Goal: Information Seeking & Learning: Learn about a topic

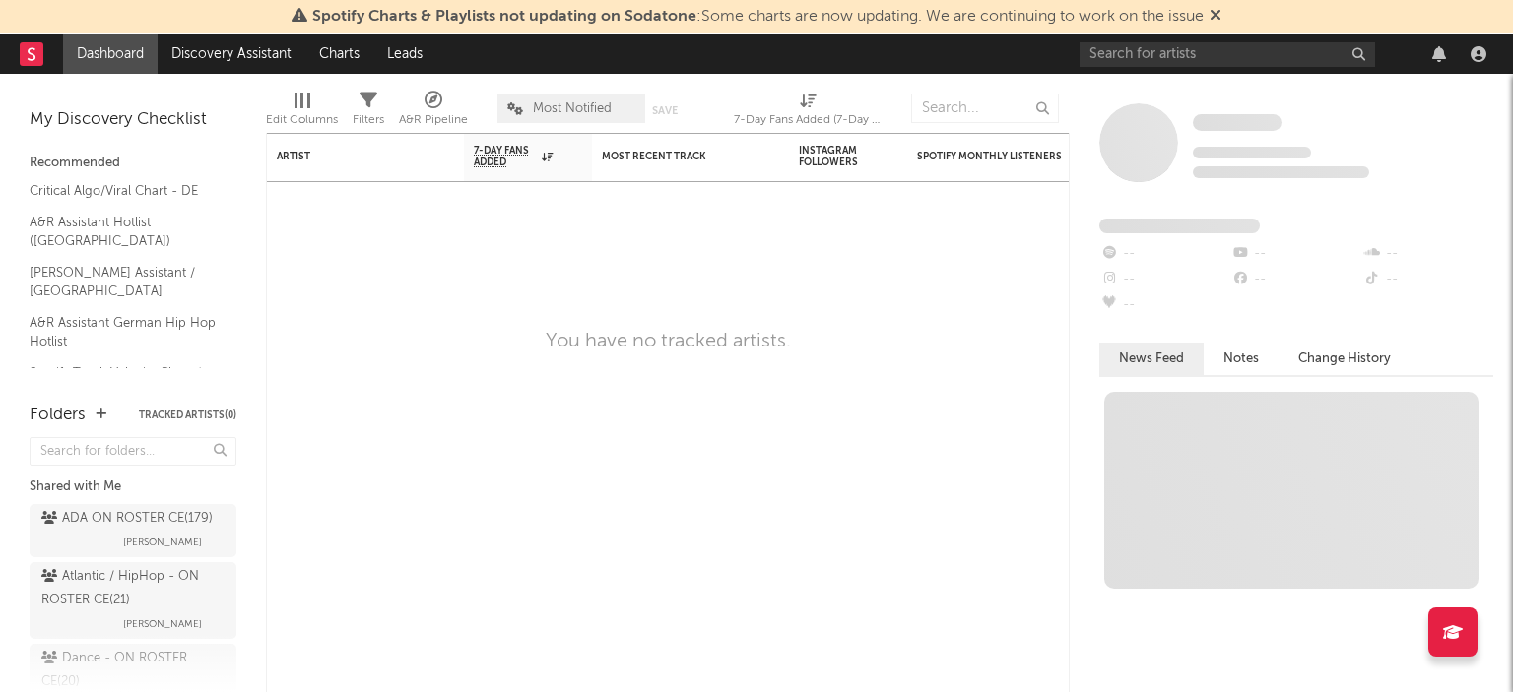
click at [1216, 17] on icon at bounding box center [1216, 15] width 12 height 16
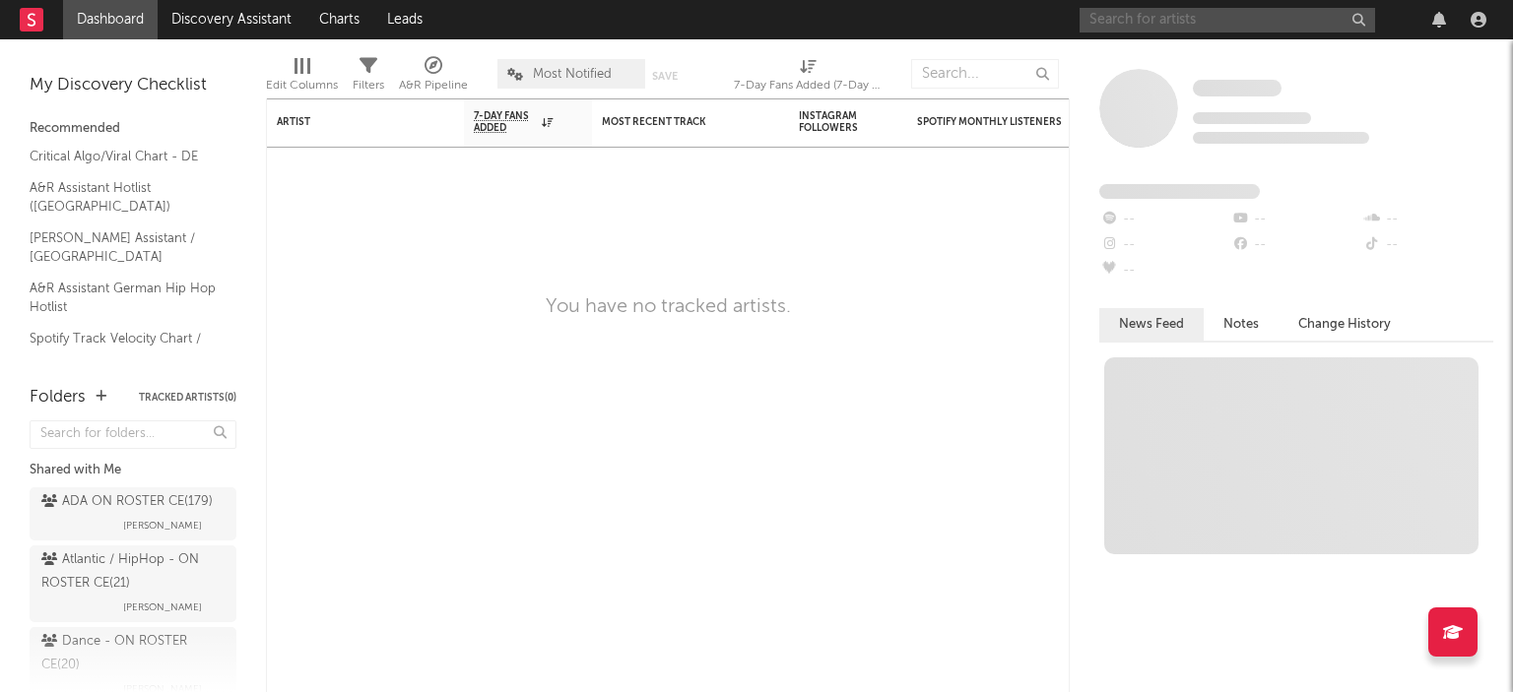
click at [1170, 18] on input "text" at bounding box center [1227, 20] width 295 height 25
type input "ayliva"
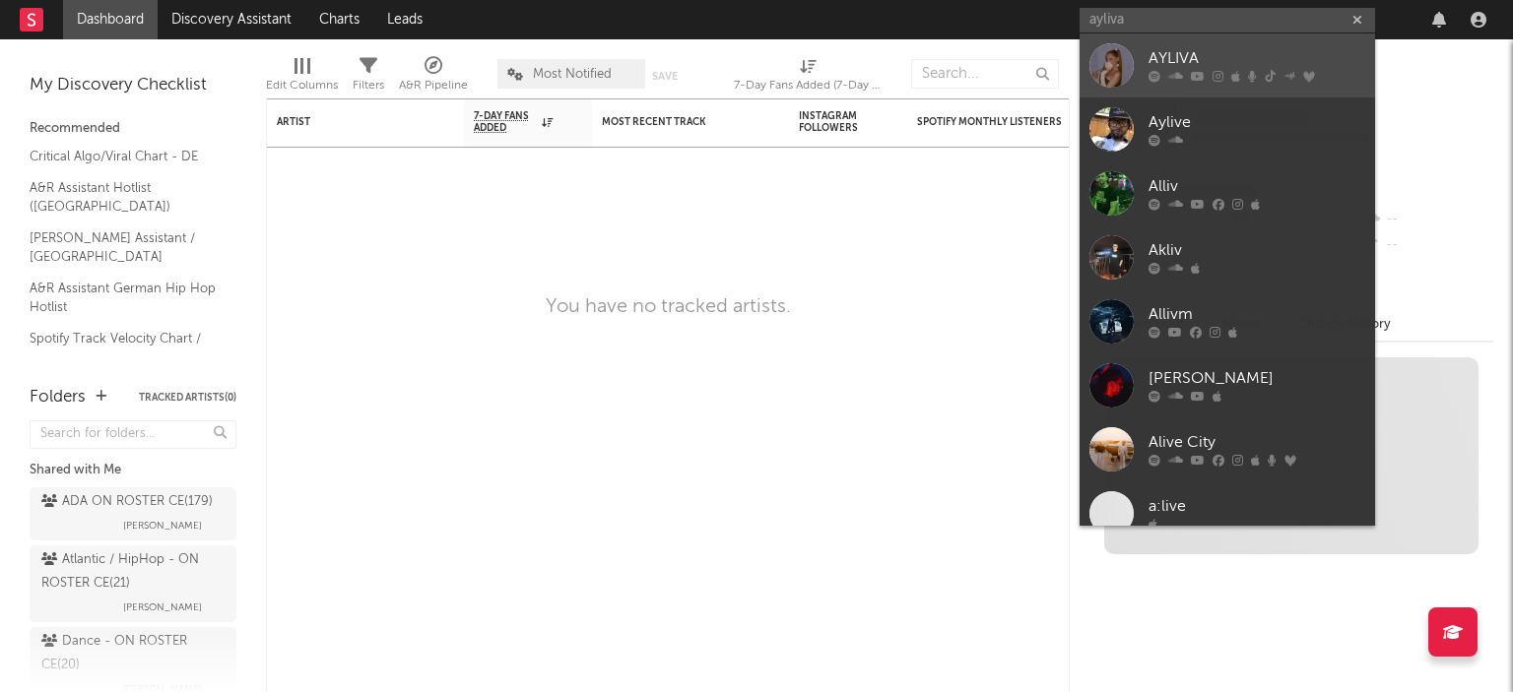
click at [1161, 57] on div "AYLIVA" at bounding box center [1257, 59] width 217 height 24
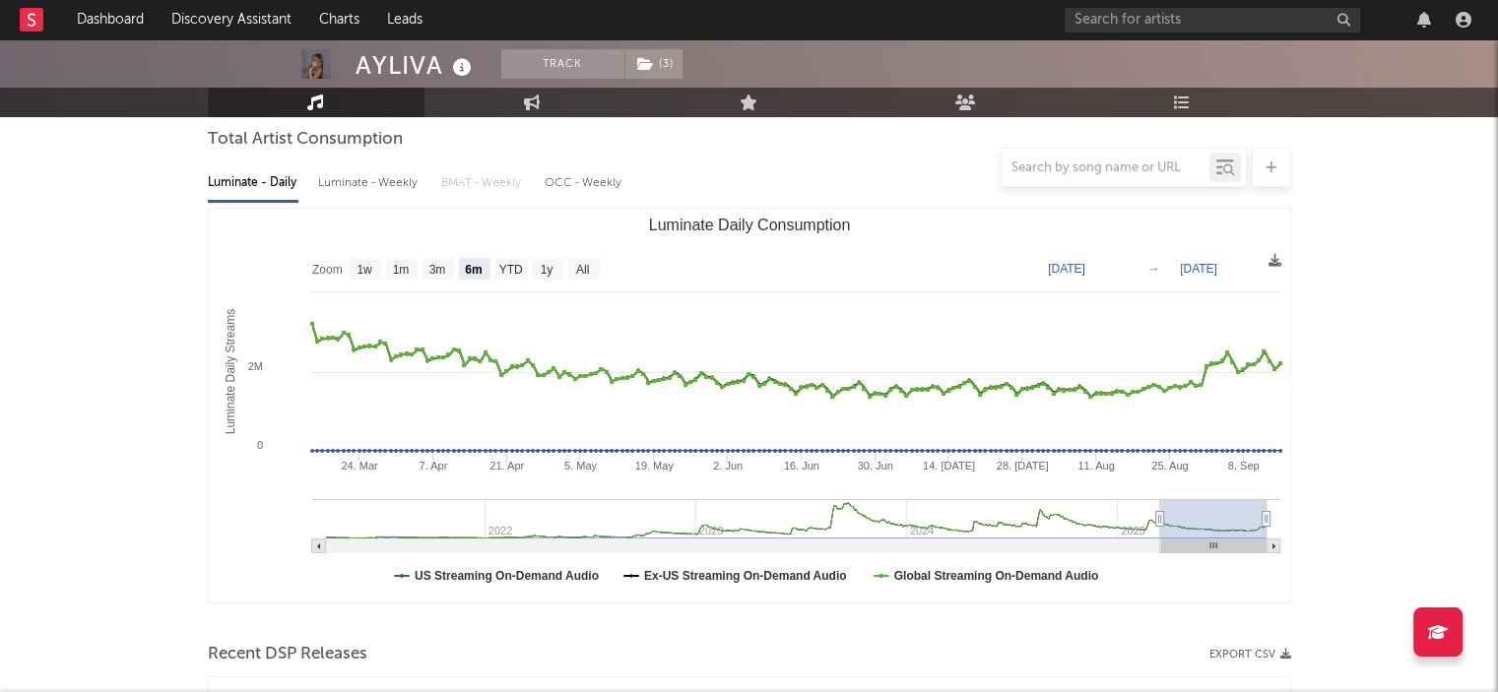
scroll to position [186, 0]
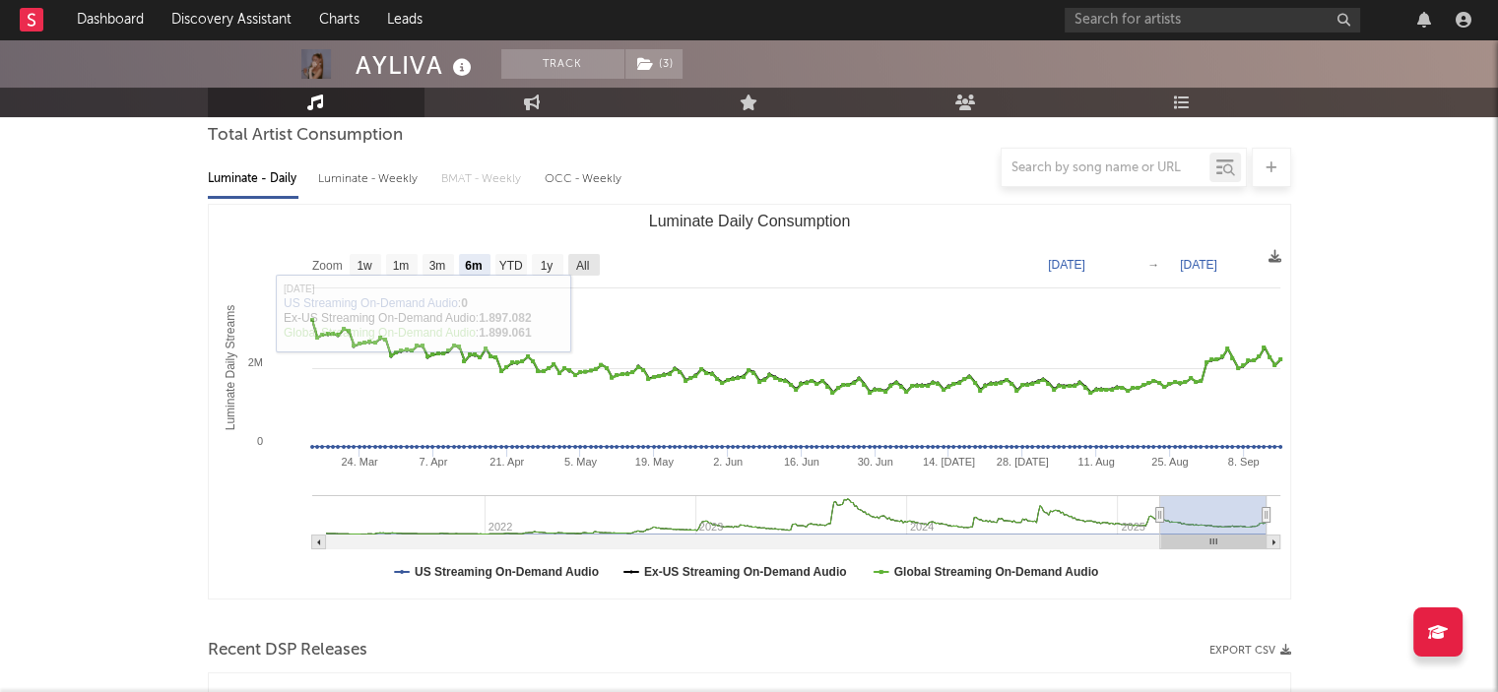
click at [577, 267] on text "All" at bounding box center [581, 266] width 13 height 14
select select "All"
type input "[DATE]"
